Goal: Information Seeking & Learning: Learn about a topic

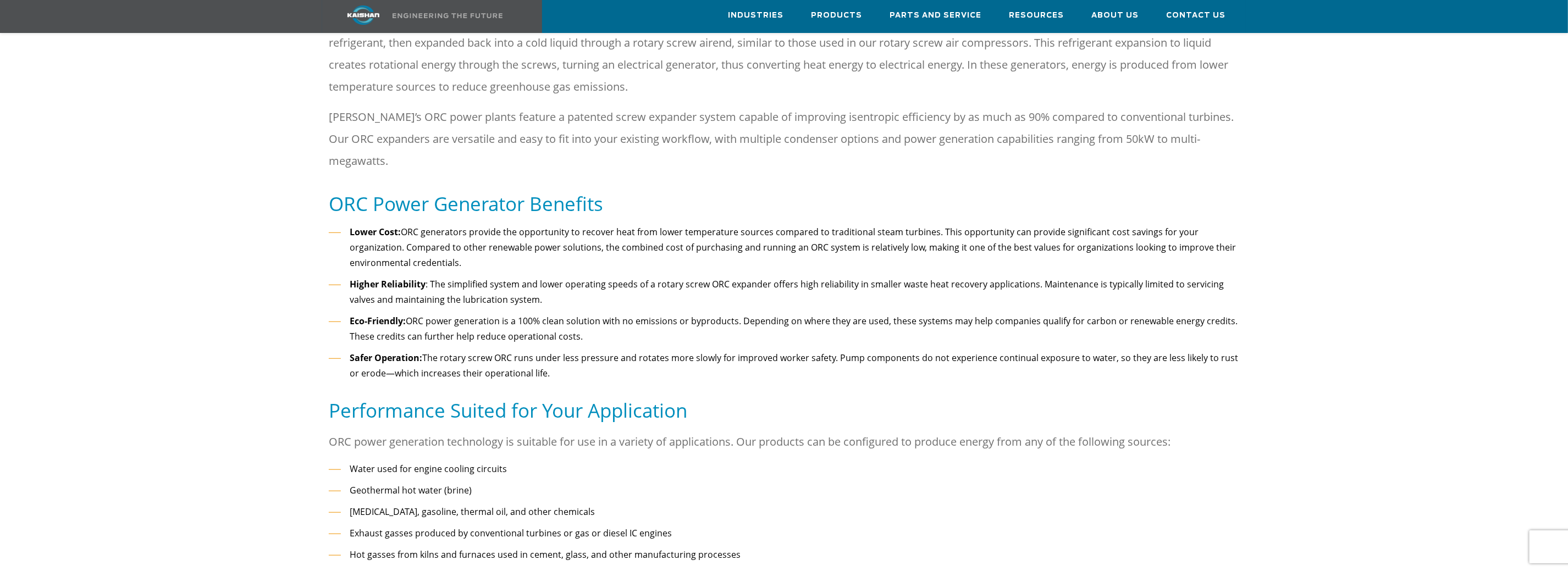
scroll to position [549, 0]
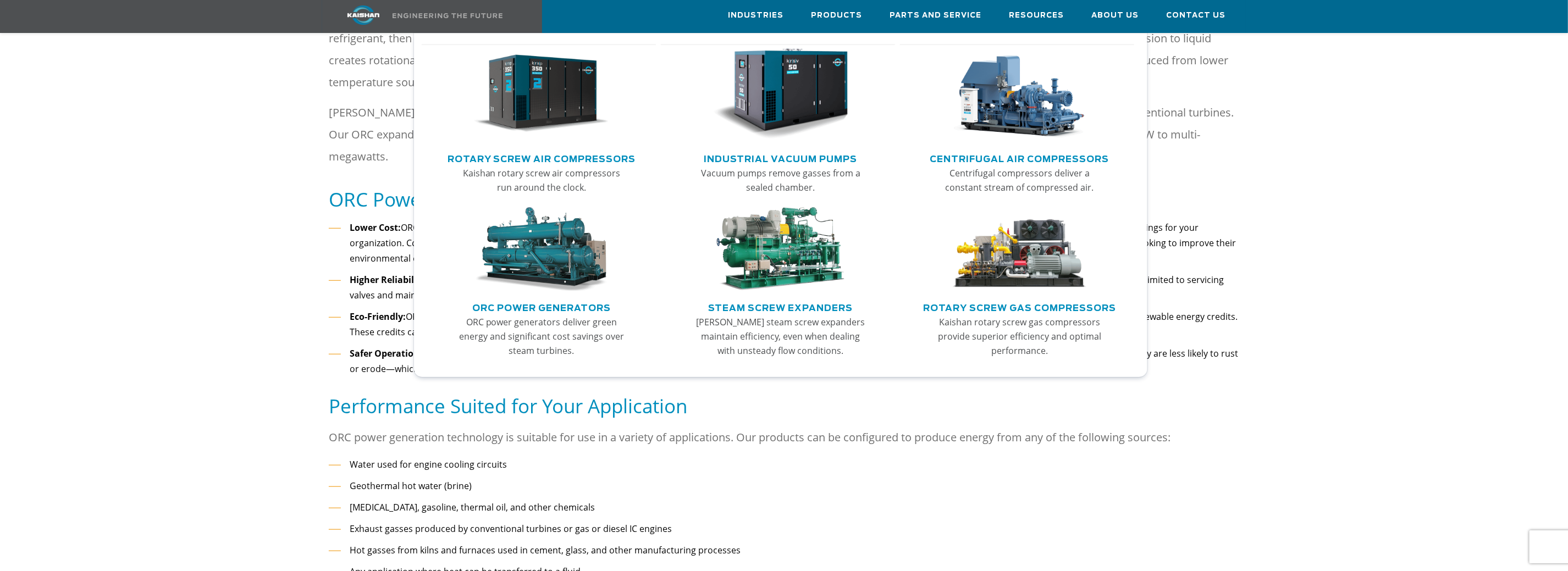
click at [534, 303] on link "ORC Power Generators" at bounding box center [541, 307] width 138 height 17
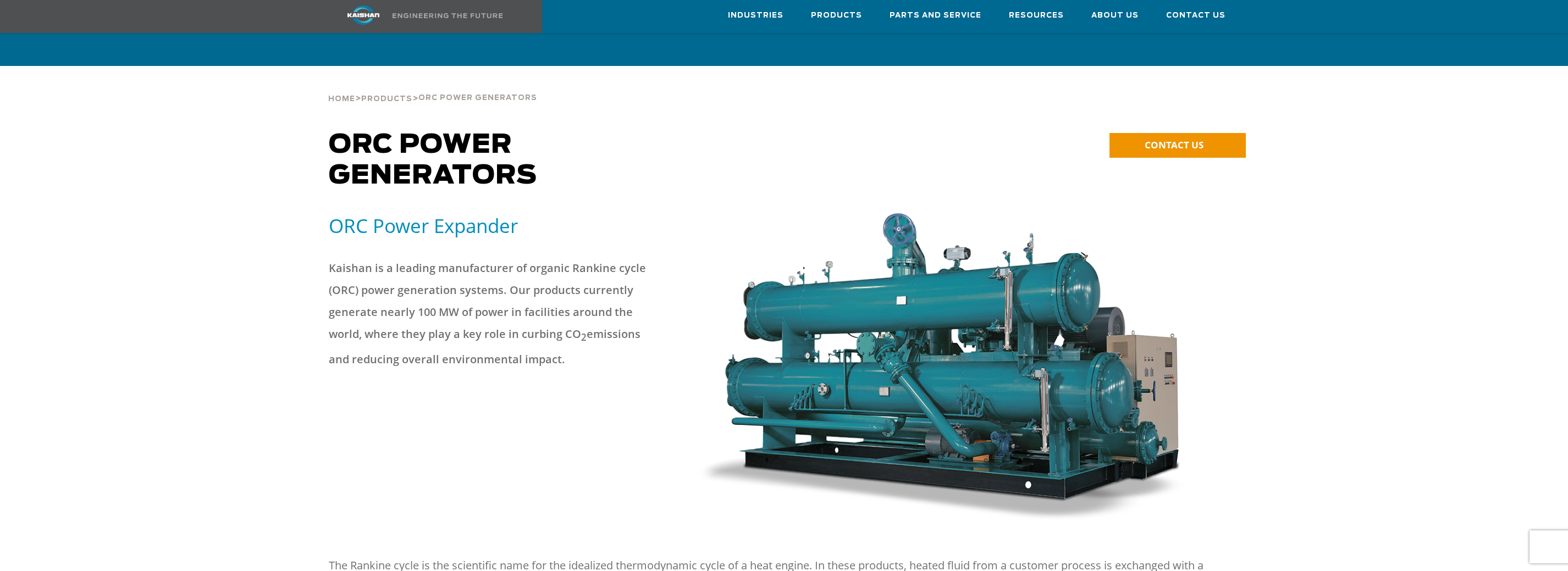
scroll to position [549, 0]
